Goal: Task Accomplishment & Management: Complete application form

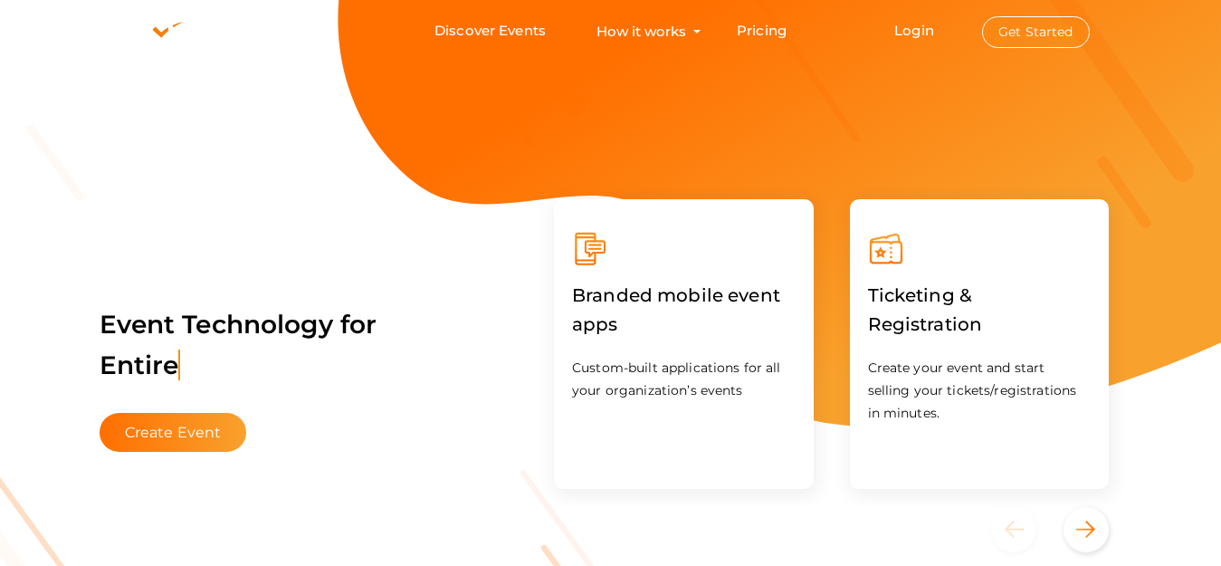
click at [1031, 41] on button "Get Started" at bounding box center [1036, 32] width 108 height 32
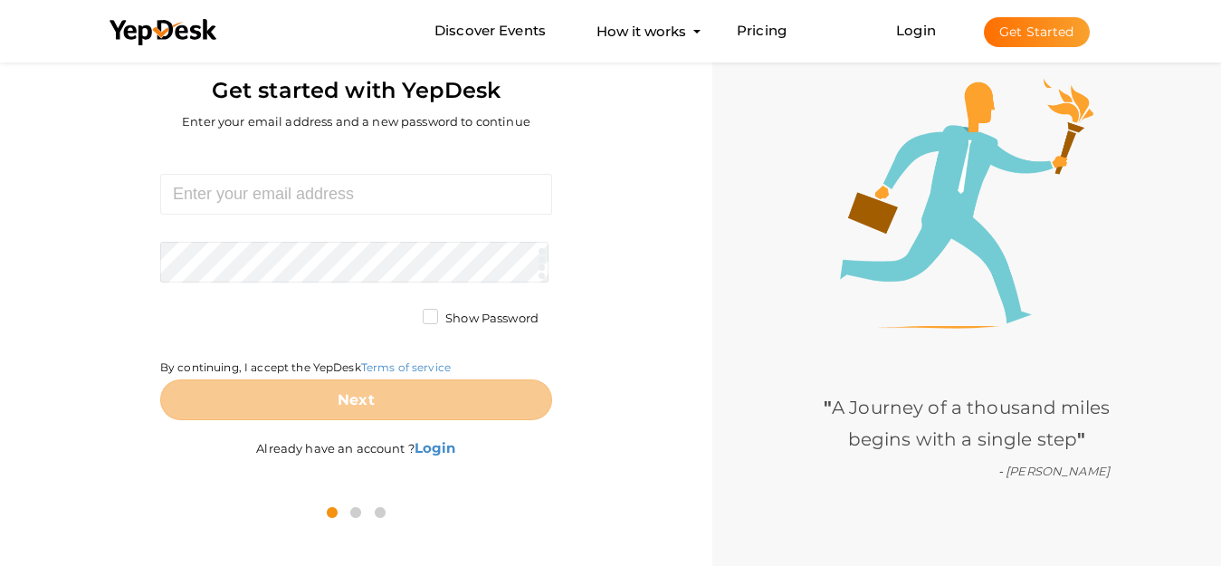
scroll to position [58, 0]
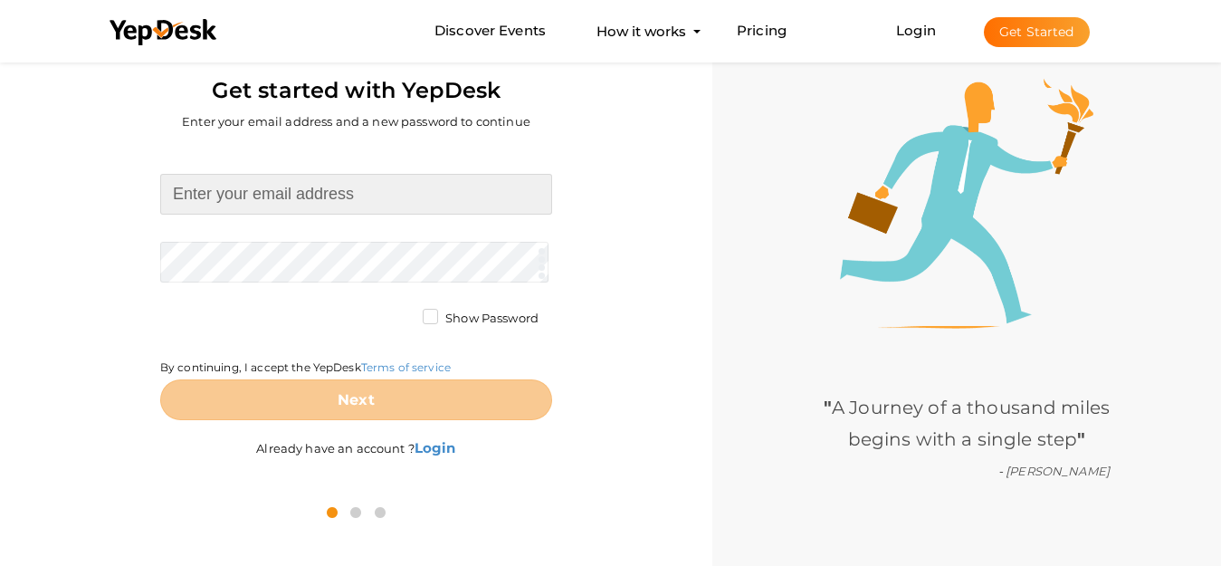
click at [307, 192] on input at bounding box center [356, 194] width 392 height 41
paste input "bakt23447@gmail.com"
type input "bakt23447@gmail.com"
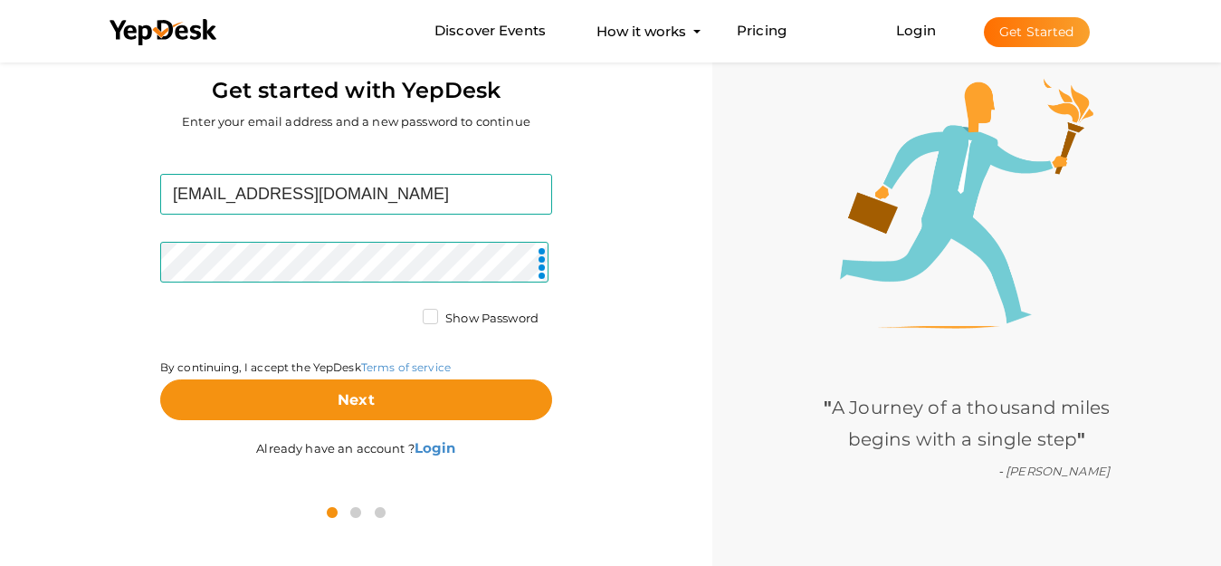
click at [338, 377] on div "By continuing, I accept the YepDesk Terms of service" at bounding box center [356, 345] width 392 height 70
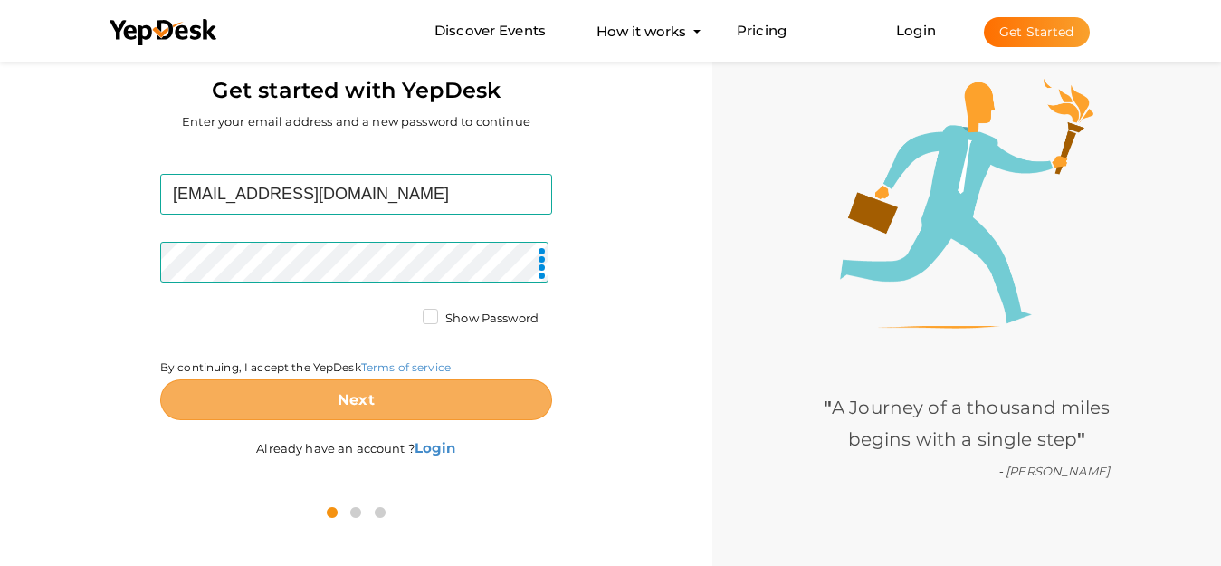
click at [361, 409] on button "Next" at bounding box center [356, 399] width 392 height 41
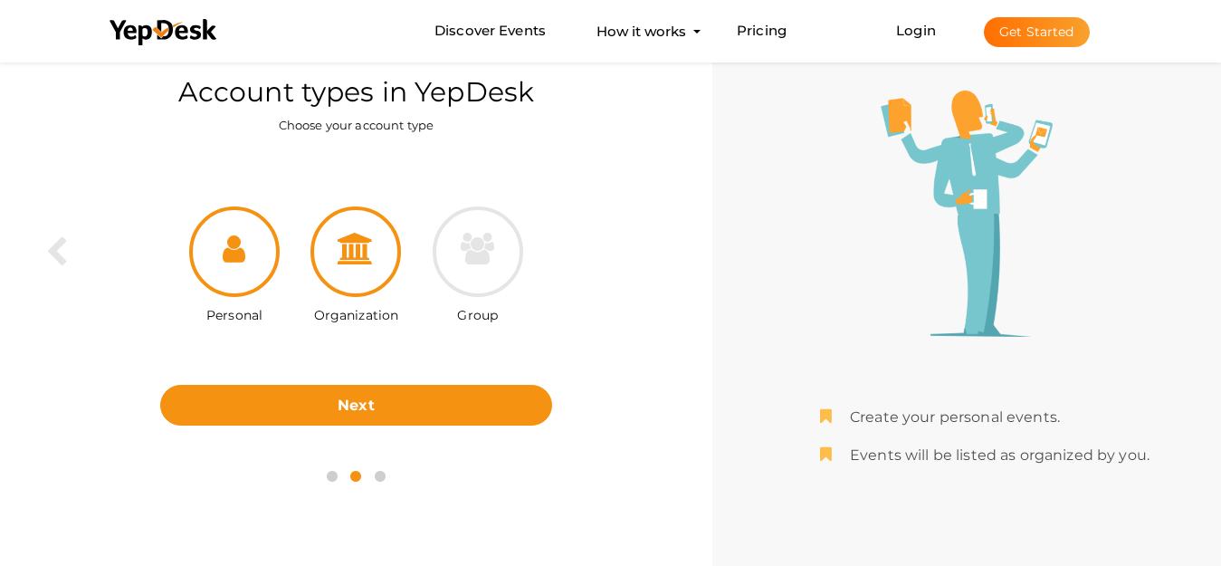
click at [361, 259] on icon at bounding box center [356, 249] width 36 height 32
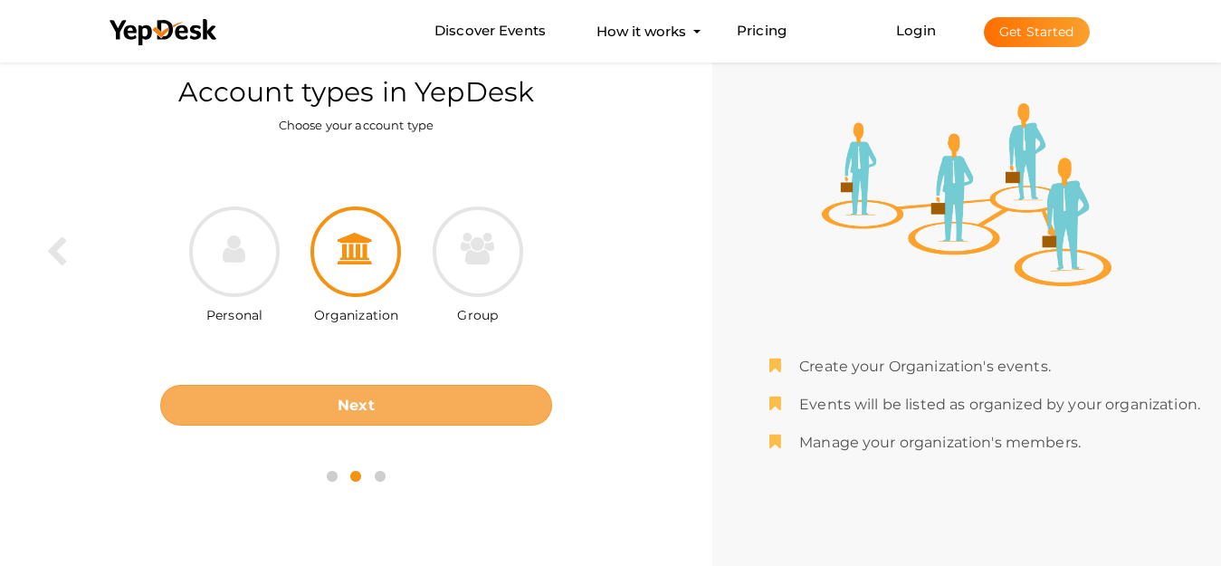
click at [405, 396] on button "Next" at bounding box center [356, 405] width 392 height 41
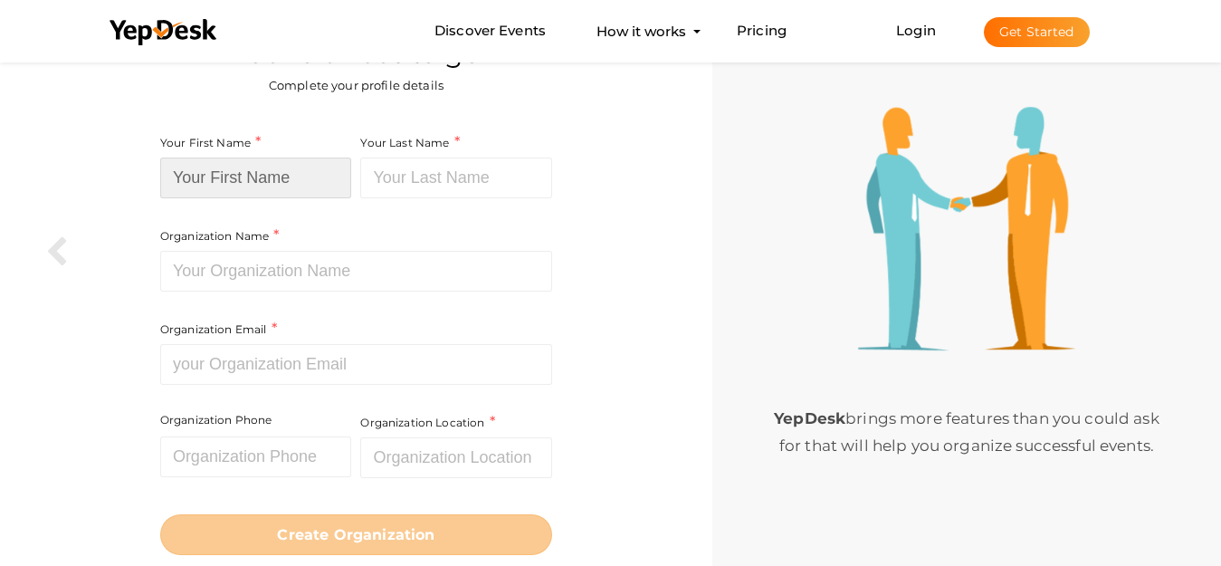
click at [255, 171] on input at bounding box center [256, 178] width 192 height 41
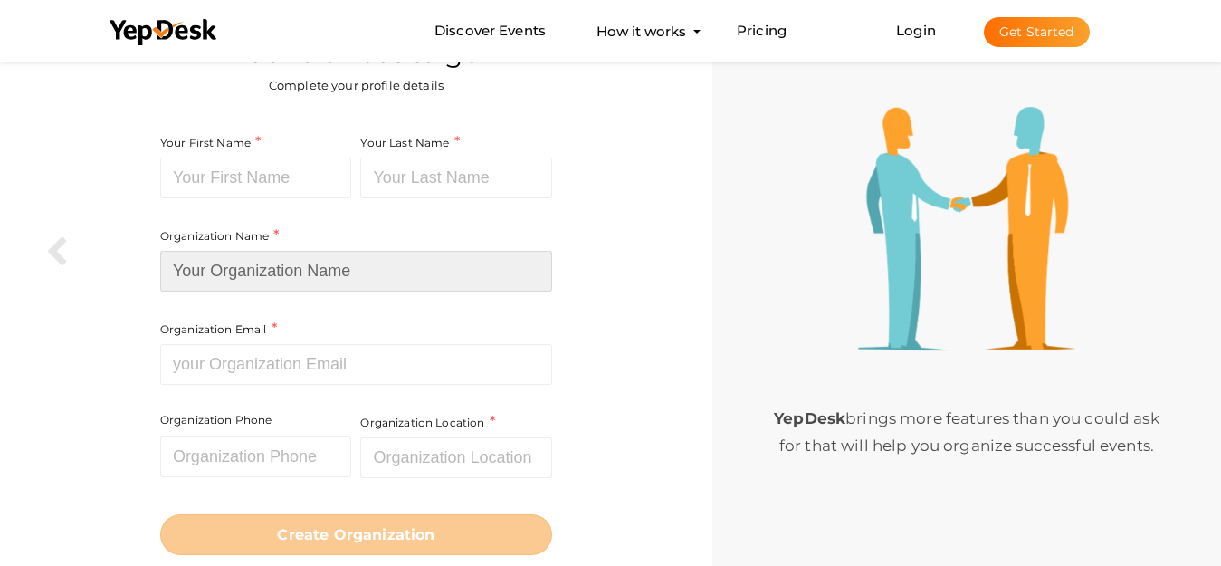
click at [302, 274] on input at bounding box center [356, 271] width 392 height 41
paste input "Madalon Lawyers"
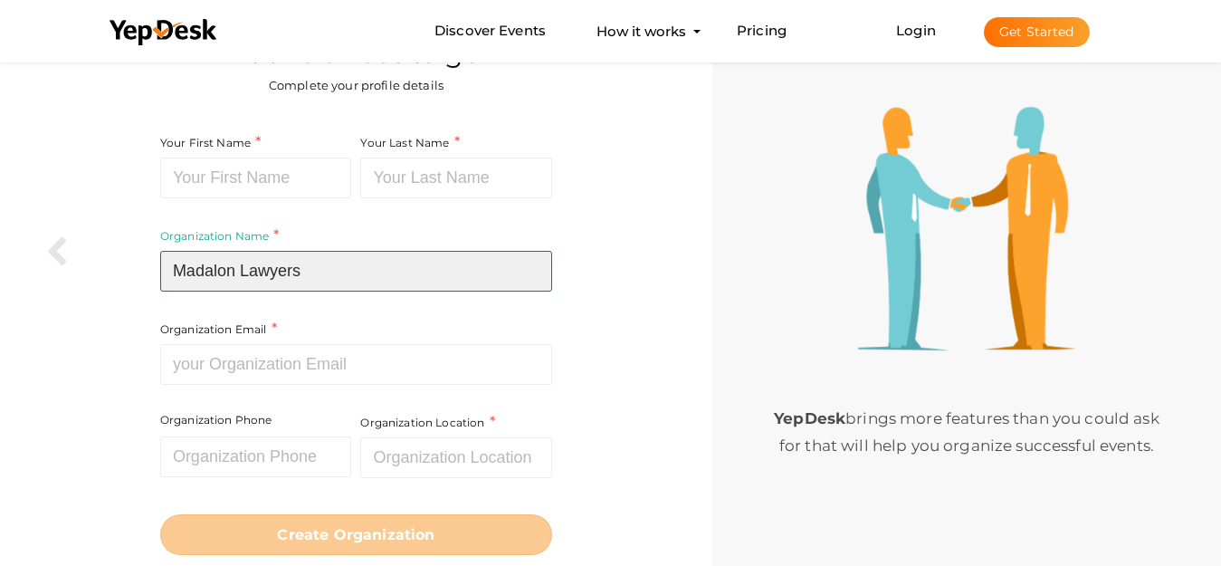
type input "Madalon Lawyers"
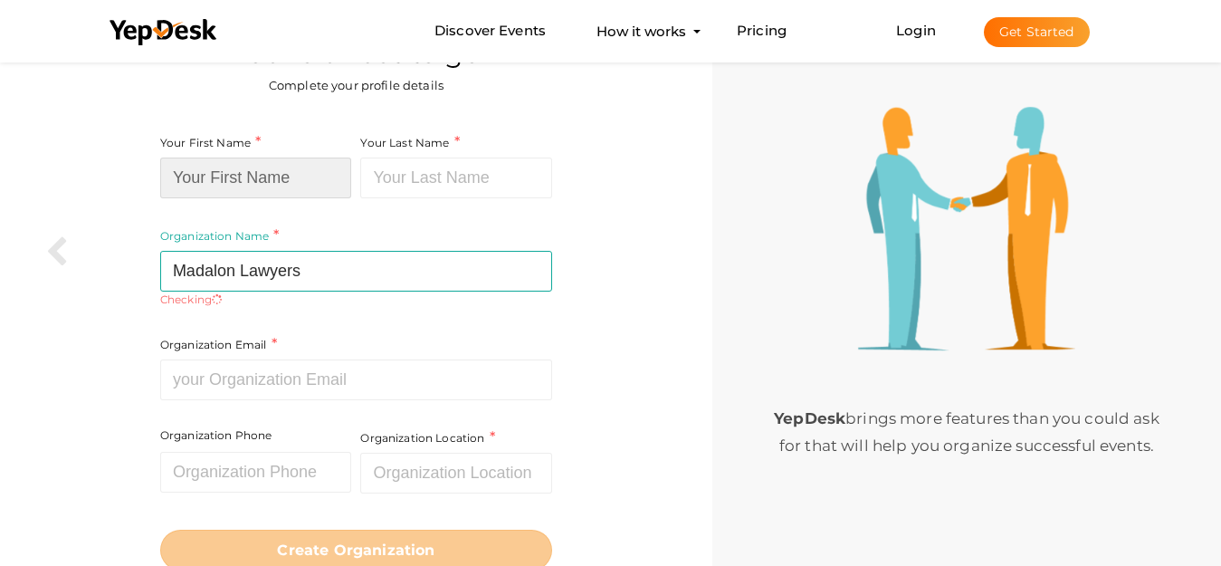
click at [299, 186] on input at bounding box center [256, 178] width 192 height 41
paste input "Madalon Lawyers"
click at [315, 171] on input "Madalon Lawyers" at bounding box center [256, 178] width 192 height 41
type input "Madalon"
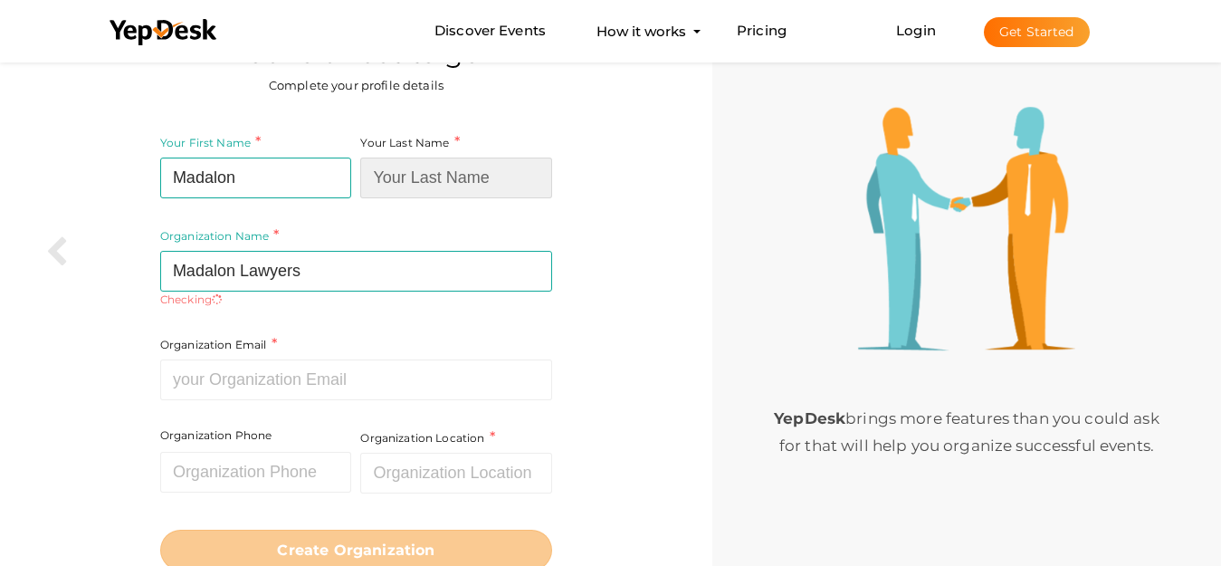
paste input "Lawyers"
click at [424, 171] on input "Lawyers" at bounding box center [456, 178] width 192 height 41
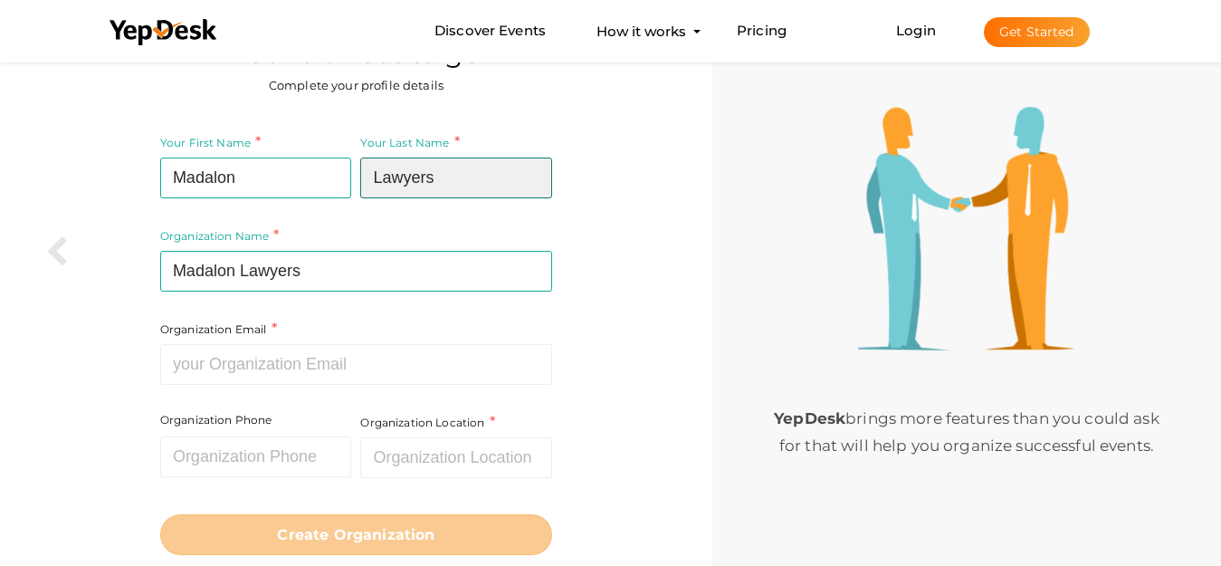
type input "Lawyers"
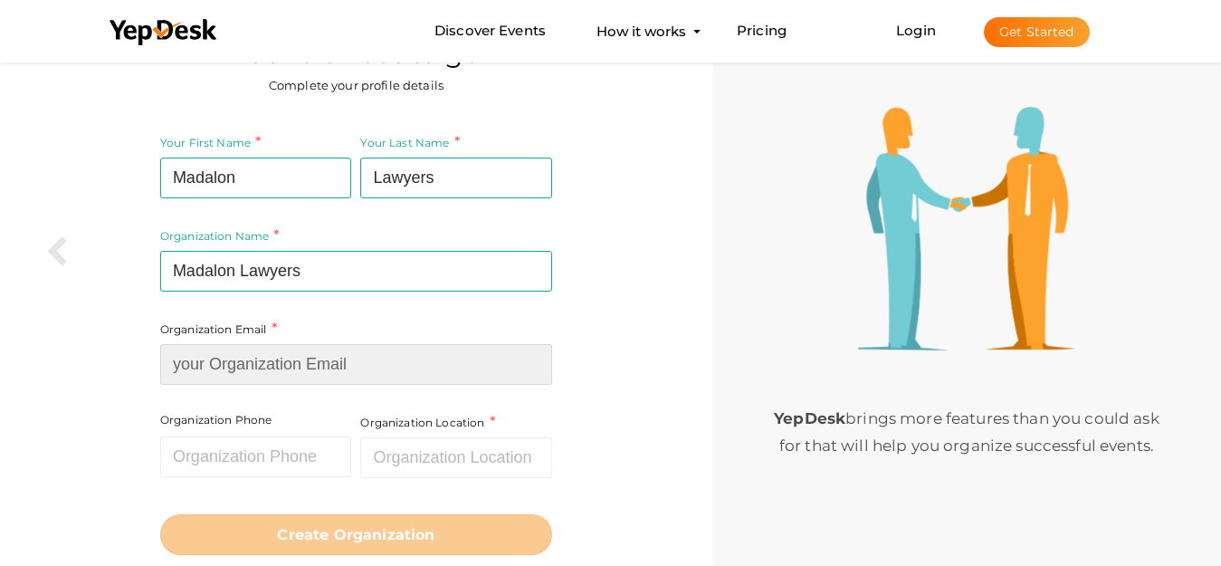
click at [350, 348] on input at bounding box center [356, 364] width 392 height 41
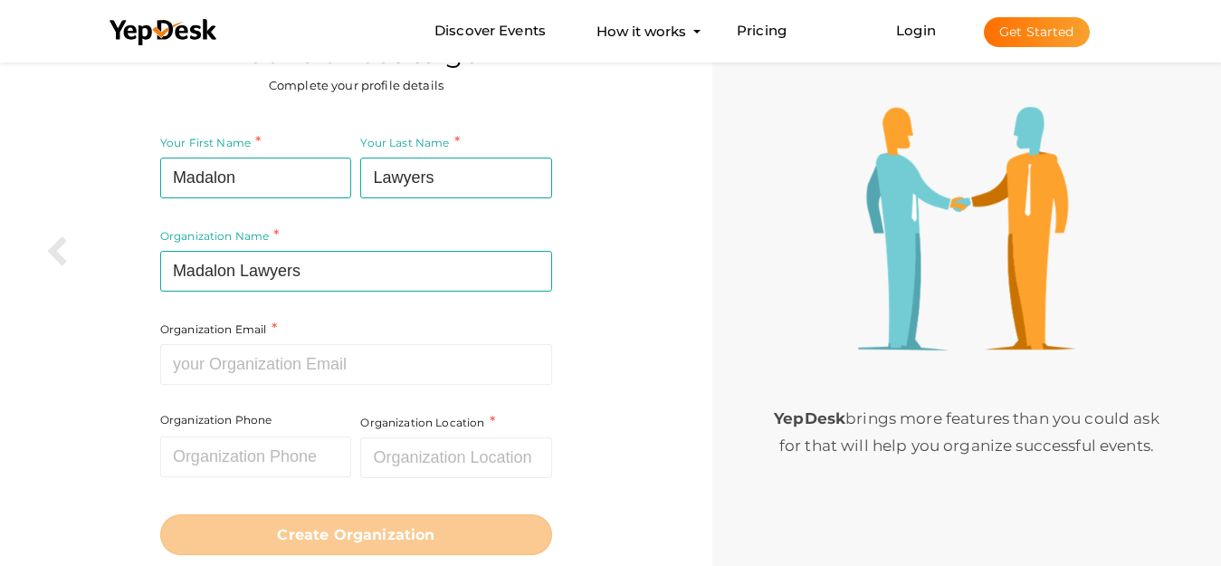
click at [864, 370] on div "YepDesk brings more features than you could ask for that will help you organize…" at bounding box center [967, 283] width 509 height 566
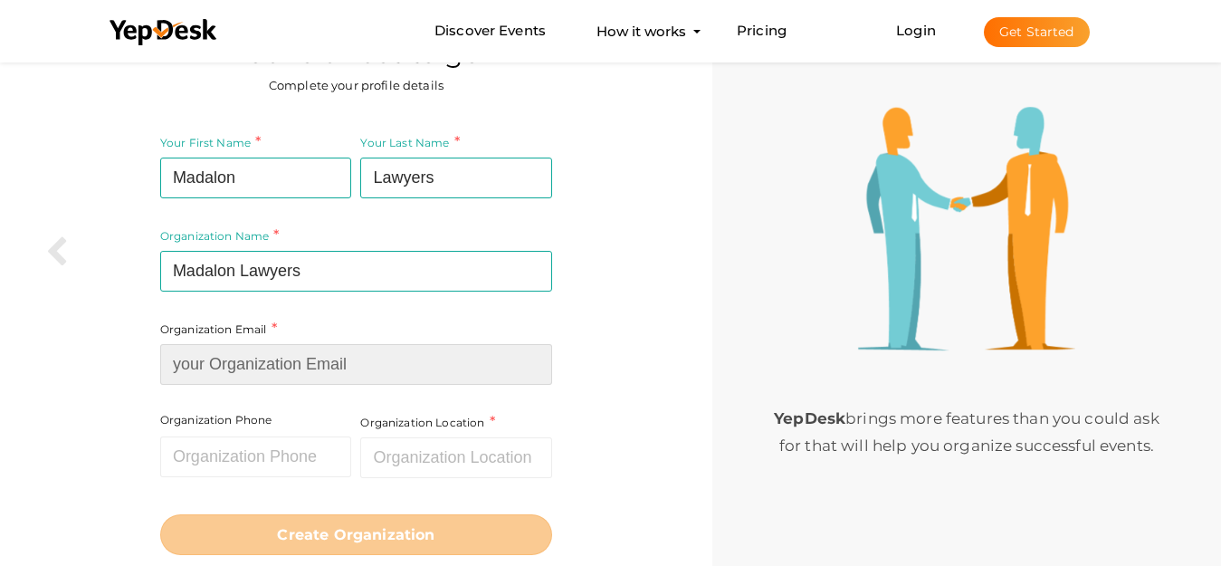
click at [326, 368] on input at bounding box center [356, 364] width 392 height 41
paste input "bakt23447@gmail.com"
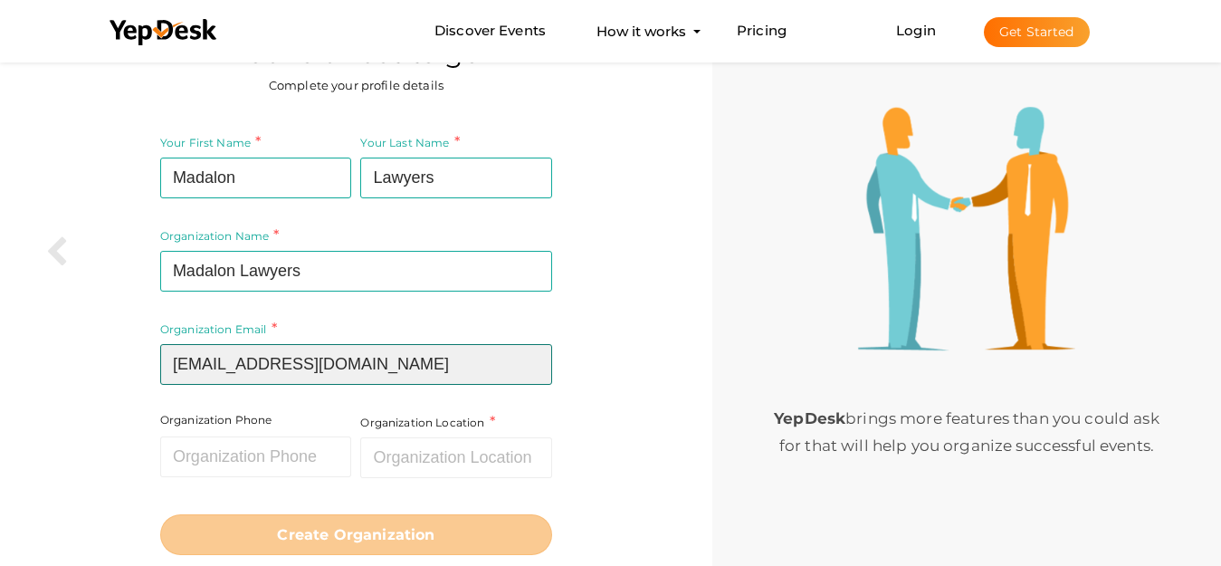
type input "bakt23447@gmail.com"
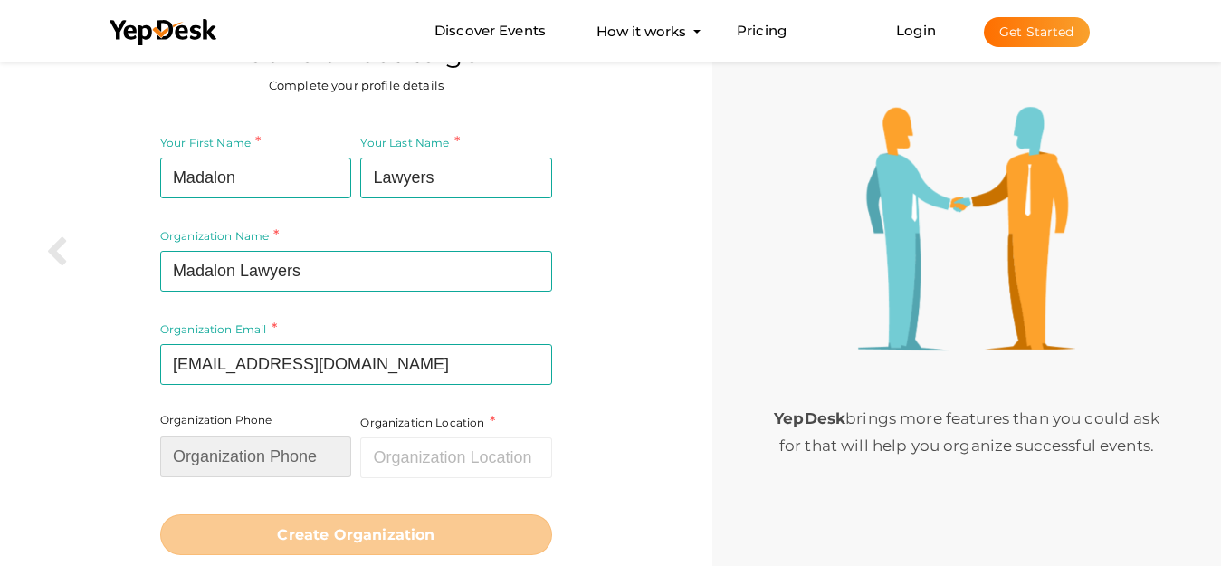
paste input "8888885666"
type input "8888885666"
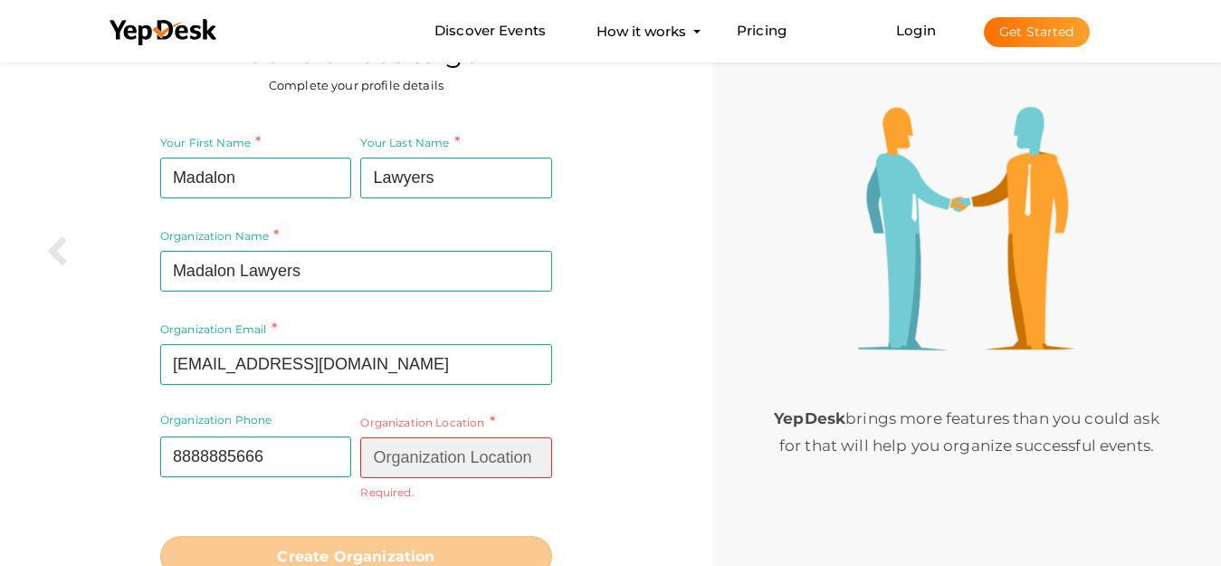
paste input "Miami, FL 33131"
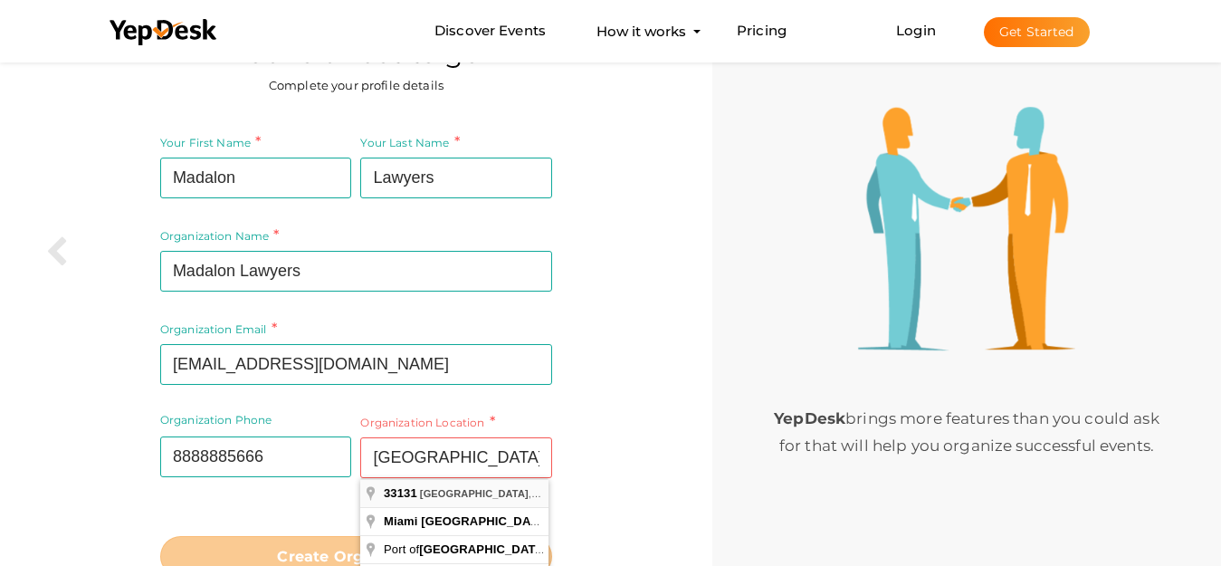
type input "Miami, FL 33131, USA"
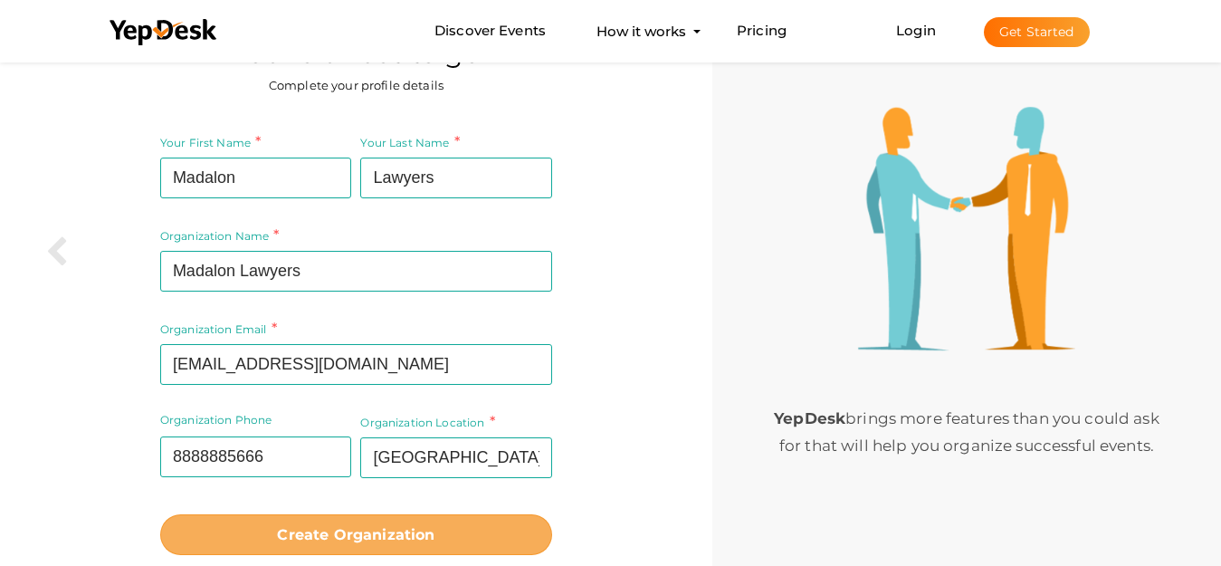
drag, startPoint x: 359, startPoint y: 536, endPoint x: 369, endPoint y: 526, distance: 14.7
click at [358, 536] on b "Create Organization" at bounding box center [356, 534] width 158 height 17
